Goal: Information Seeking & Learning: Learn about a topic

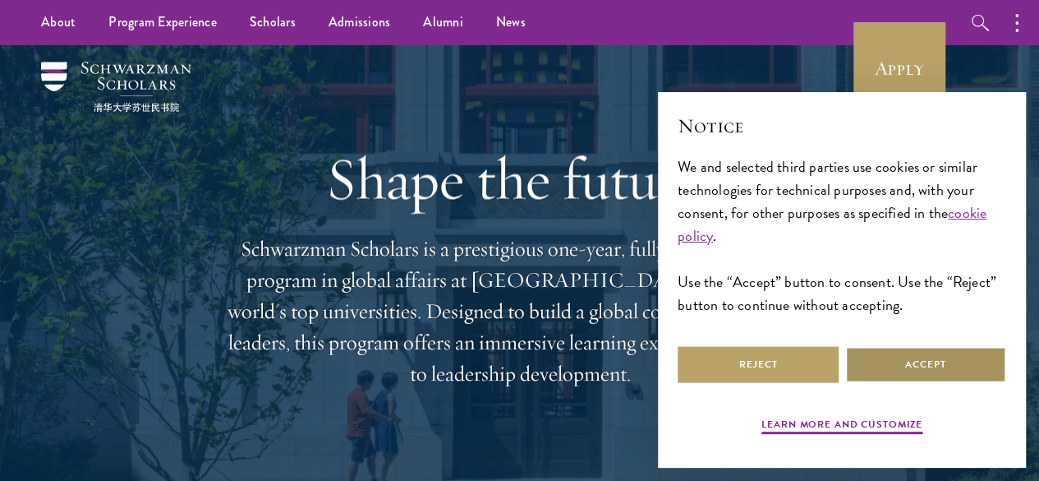
click at [930, 365] on button "Accept" at bounding box center [925, 364] width 161 height 37
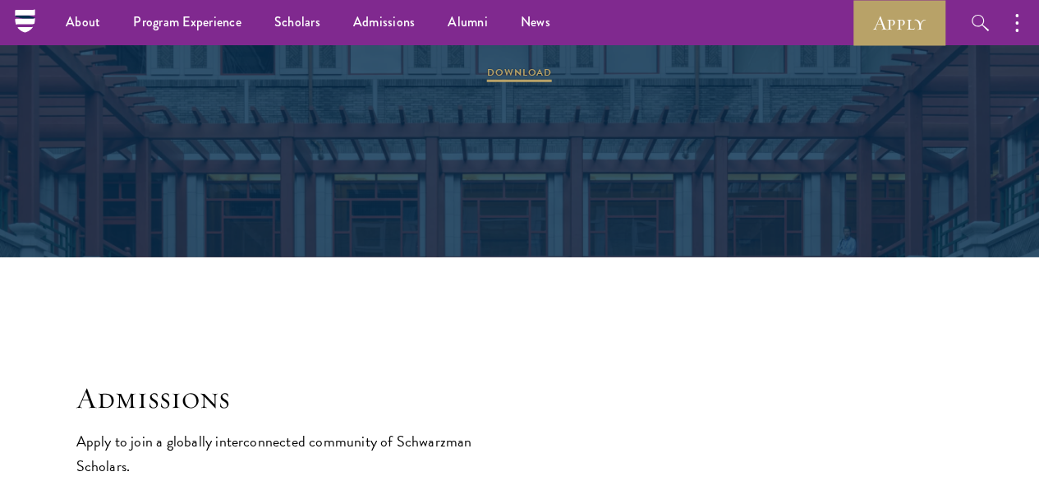
scroll to position [2315, 0]
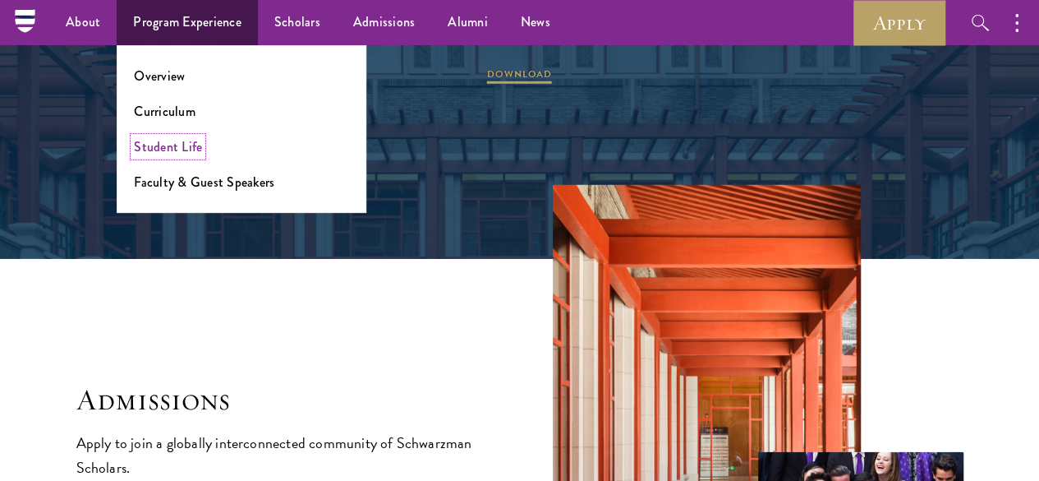
click at [153, 145] on link "Student Life" at bounding box center [168, 146] width 68 height 19
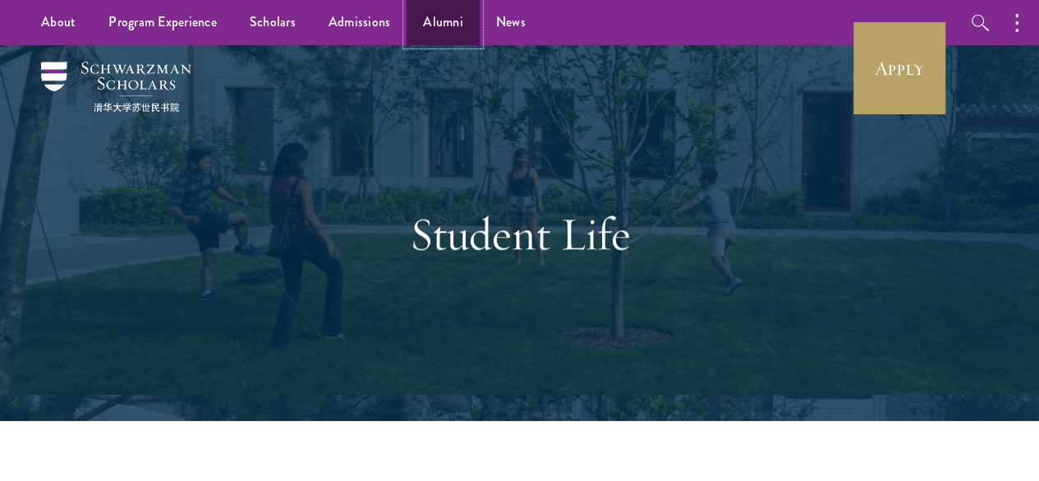
click at [421, 23] on link "Alumni" at bounding box center [443, 22] width 73 height 45
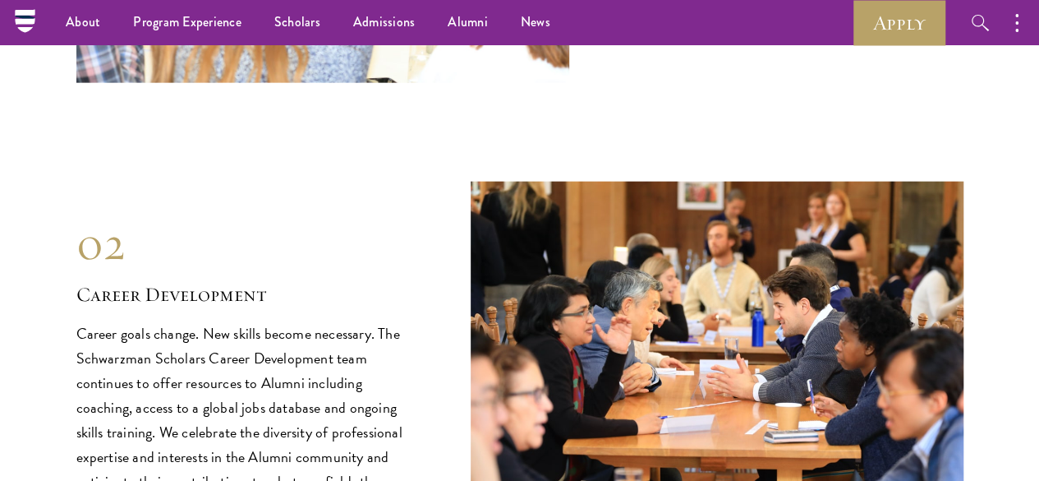
scroll to position [1932, 0]
